Goal: Check status: Check status

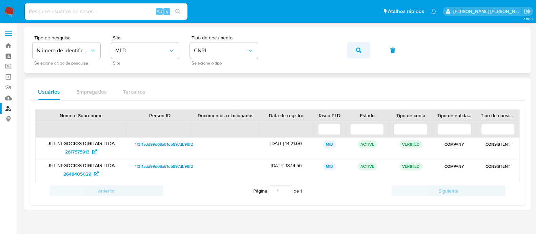
click at [364, 50] on button "button" at bounding box center [358, 50] width 23 height 16
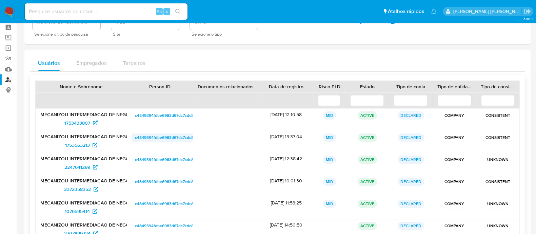
scroll to position [42, 0]
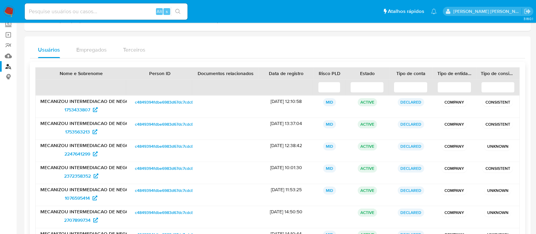
drag, startPoint x: 83, startPoint y: 106, endPoint x: 296, endPoint y: 145, distance: 216.7
click at [296, 145] on div "04/02/2025 12:38:42" at bounding box center [286, 151] width 55 height 22
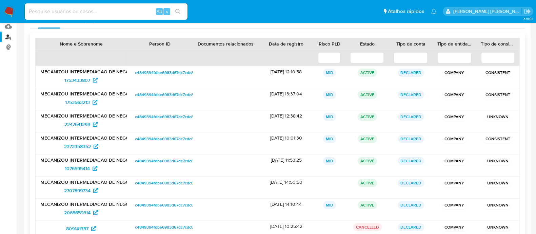
scroll to position [84, 0]
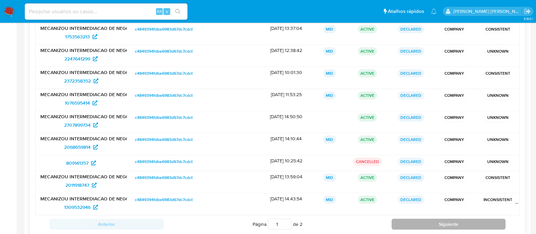
click at [434, 222] on button "Siguiente" at bounding box center [449, 223] width 114 height 11
type input "2"
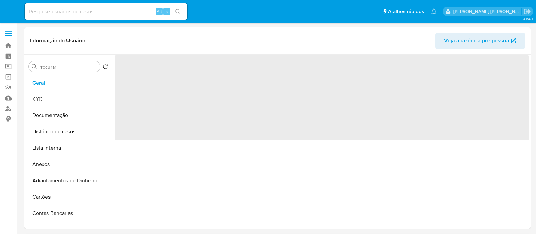
select select "10"
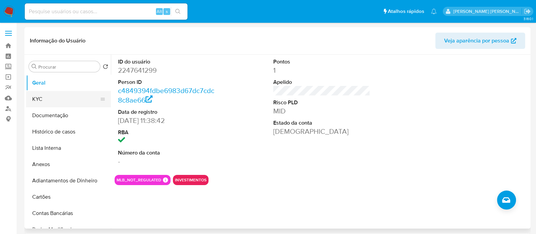
click at [55, 96] on button "KYC" at bounding box center [65, 99] width 79 height 16
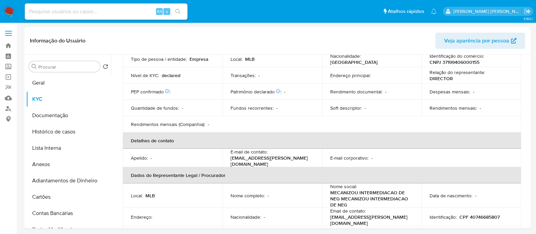
scroll to position [84, 0]
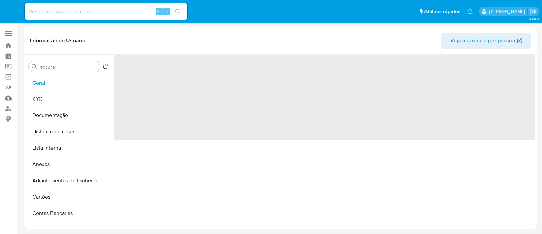
select select "10"
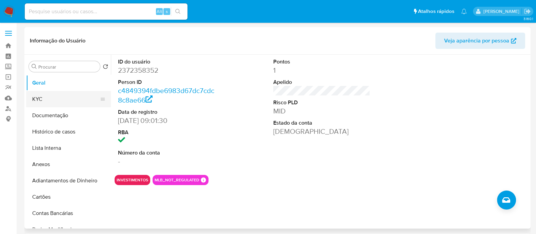
click at [61, 97] on button "KYC" at bounding box center [65, 99] width 79 height 16
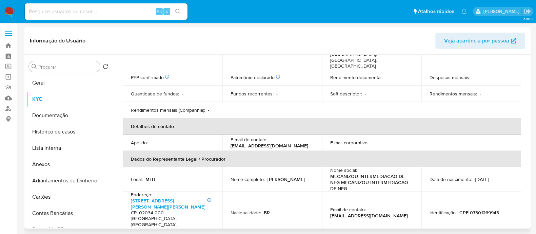
scroll to position [297, 0]
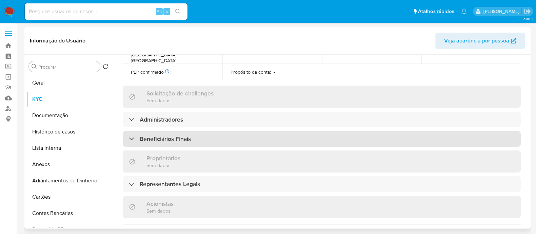
click at [173, 135] on h3 "Beneficiários Finais" at bounding box center [165, 138] width 51 height 7
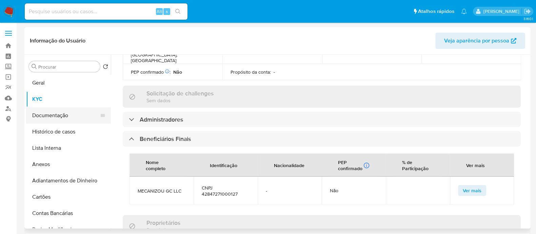
click at [59, 117] on button "Documentação" at bounding box center [65, 115] width 79 height 16
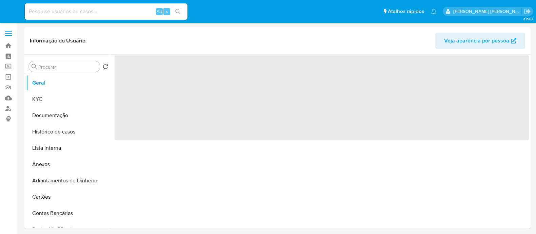
select select "10"
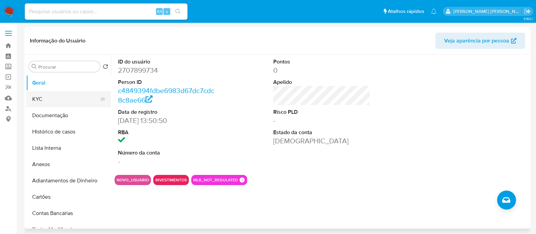
click at [66, 103] on button "KYC" at bounding box center [65, 99] width 79 height 16
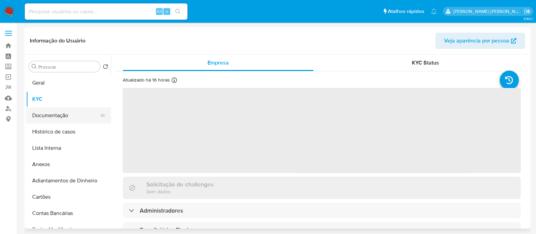
click at [71, 116] on button "Documentação" at bounding box center [65, 115] width 79 height 16
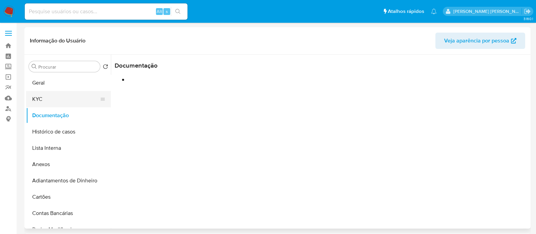
scroll to position [55, 0]
click at [44, 95] on button "KYC" at bounding box center [65, 99] width 79 height 16
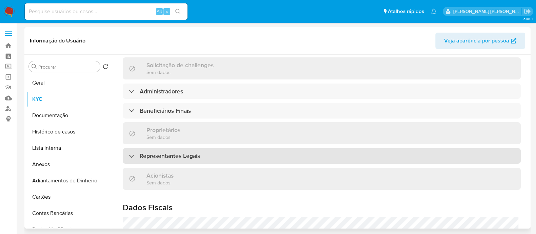
scroll to position [296, 0]
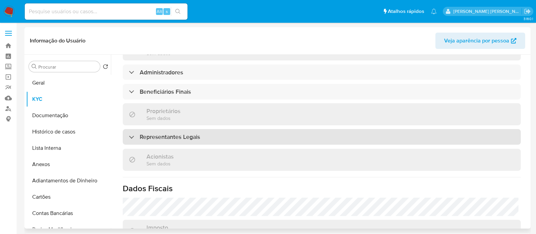
click at [196, 135] on h3 "Representantes Legais" at bounding box center [170, 136] width 60 height 7
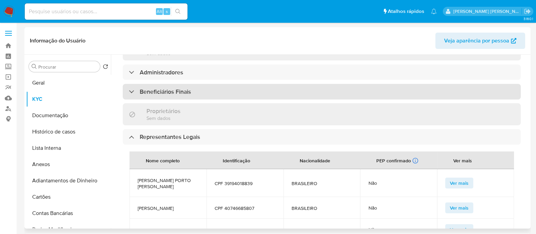
click at [215, 84] on div "Beneficiários Finais" at bounding box center [322, 92] width 398 height 16
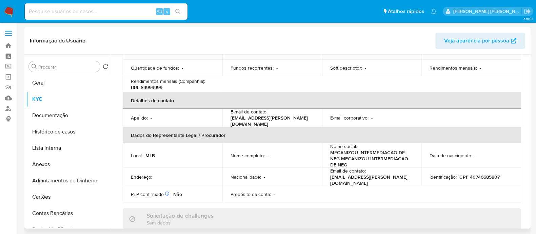
scroll to position [0, 0]
